Goal: Information Seeking & Learning: Learn about a topic

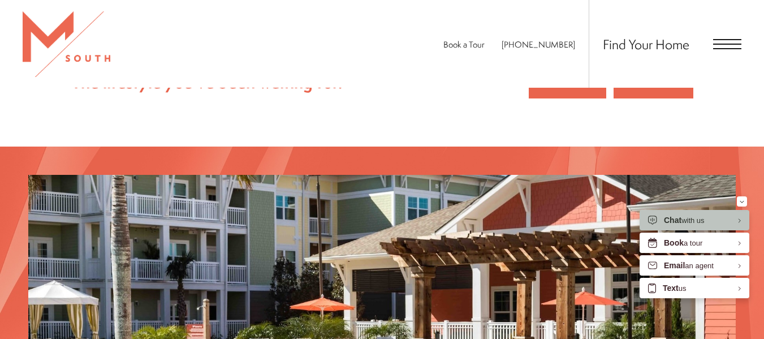
scroll to position [1442, 0]
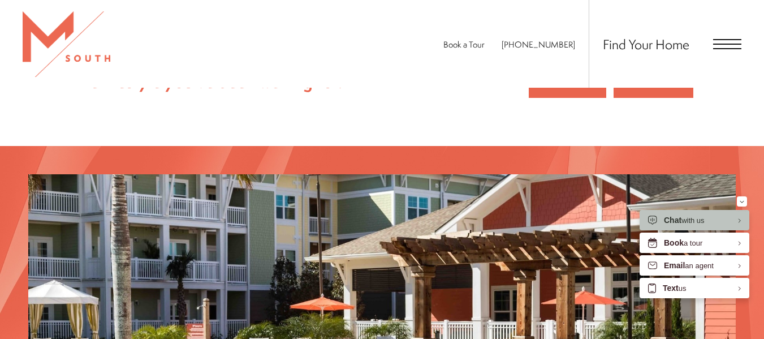
click at [717, 45] on span "Open Menu" at bounding box center [727, 44] width 28 height 10
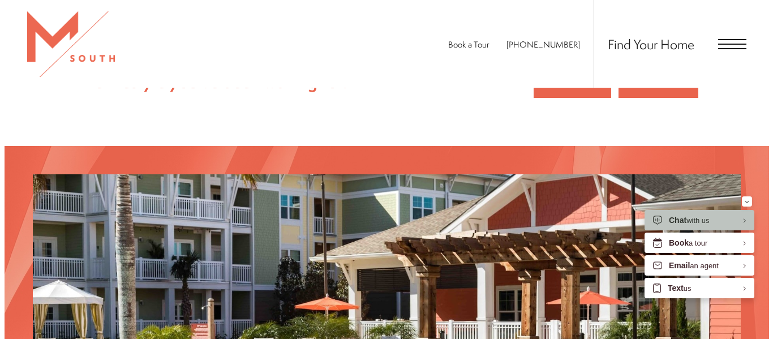
scroll to position [0, 0]
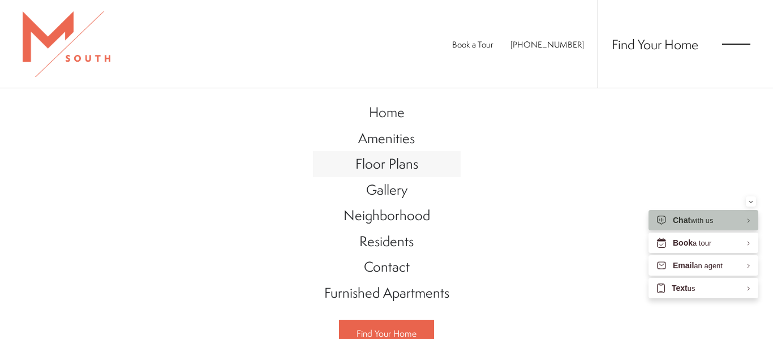
click at [391, 157] on span "Floor Plans" at bounding box center [386, 163] width 63 height 19
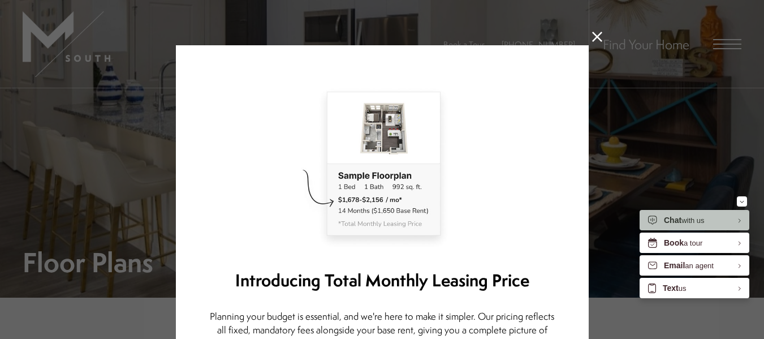
click at [594, 34] on icon at bounding box center [597, 37] width 10 height 10
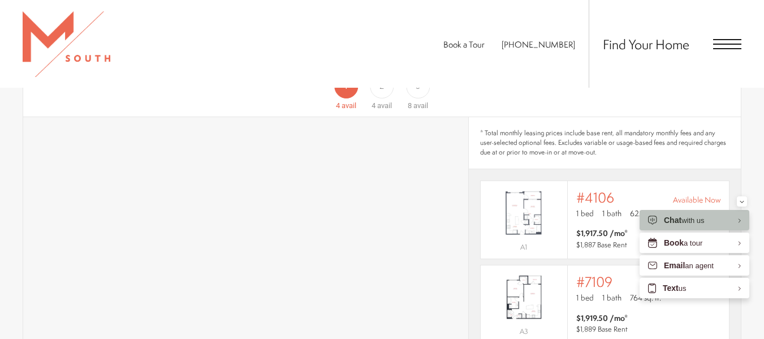
scroll to position [685, 0]
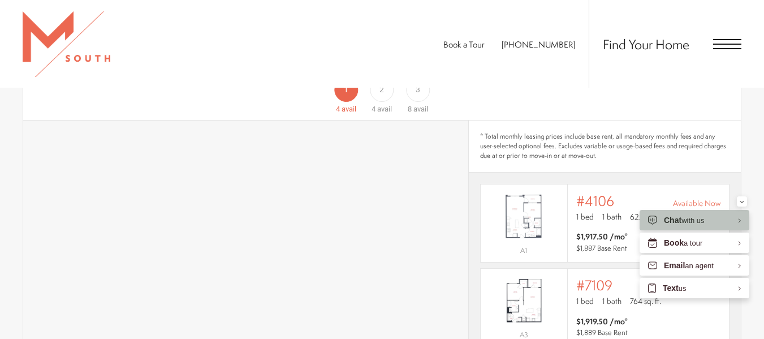
click at [381, 105] on span "avail" at bounding box center [384, 109] width 15 height 8
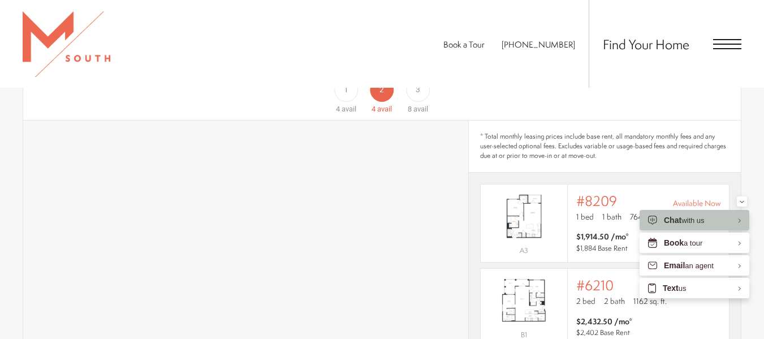
scroll to position [627, 0]
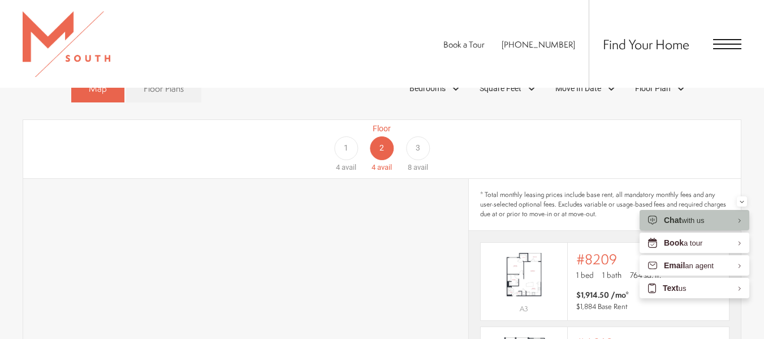
click at [343, 140] on div "1" at bounding box center [346, 148] width 24 height 24
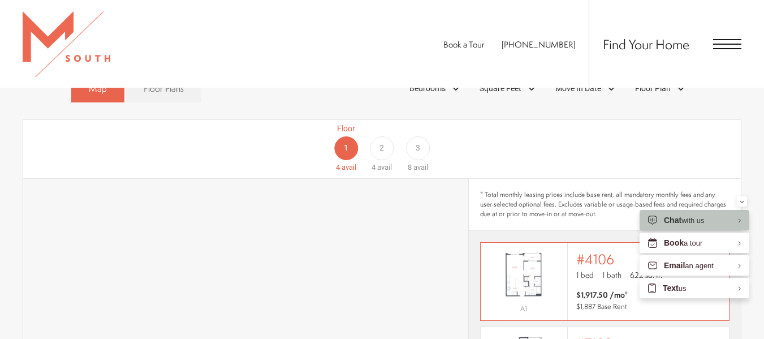
scroll to position [12, 0]
click at [745, 200] on button "Minimize" at bounding box center [742, 201] width 10 height 10
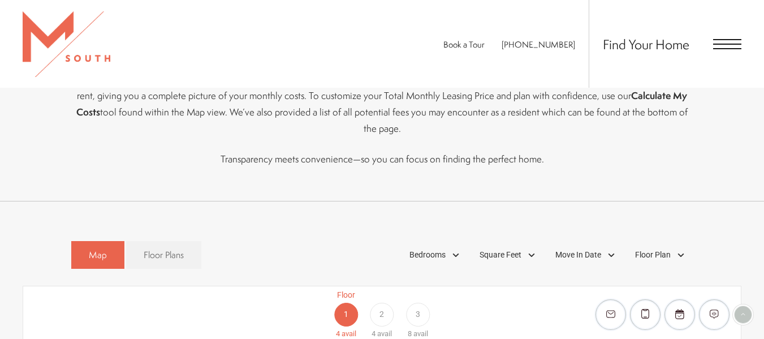
scroll to position [456, 0]
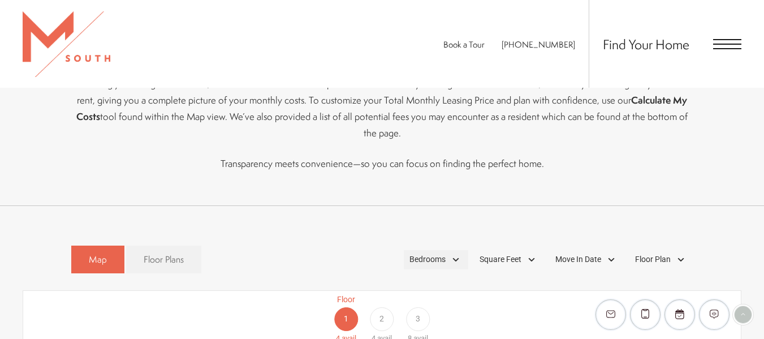
click at [433, 250] on div "Bedrooms" at bounding box center [436, 259] width 64 height 19
click at [423, 305] on span "2 Bedroom" at bounding box center [414, 311] width 57 height 12
click at [628, 290] on div "2 Bedroom" at bounding box center [382, 297] width 719 height 14
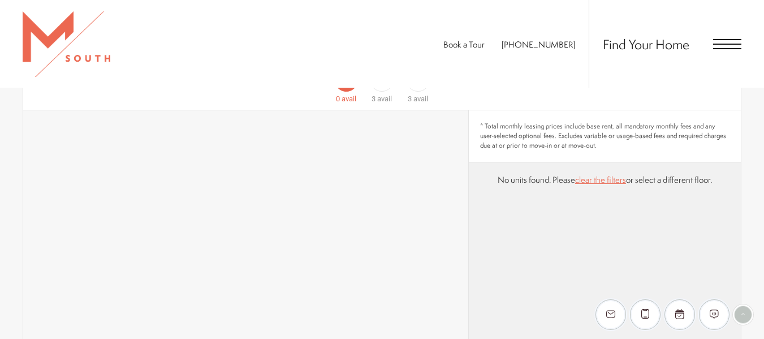
scroll to position [649, 0]
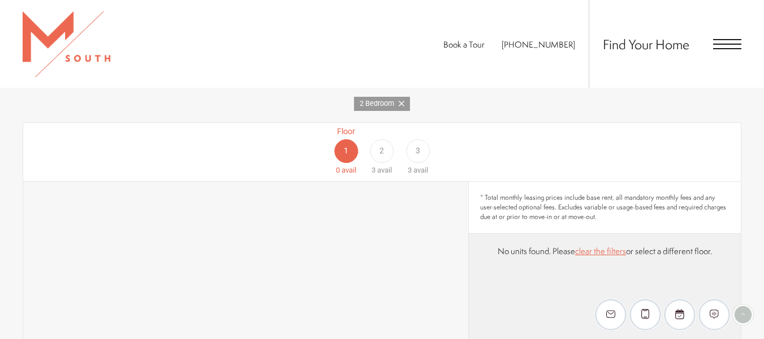
click at [417, 145] on span "3" at bounding box center [418, 151] width 5 height 12
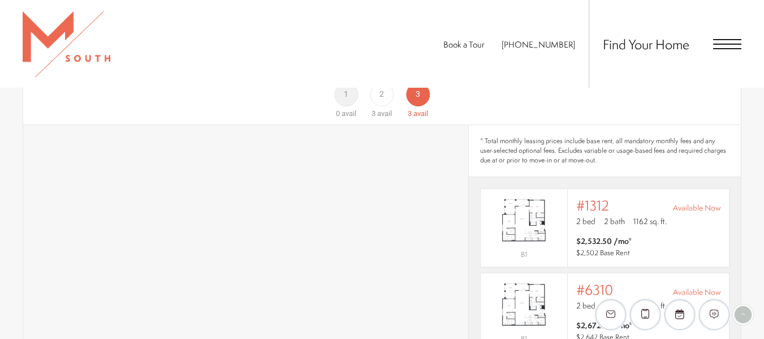
scroll to position [706, 0]
